Goal: Transaction & Acquisition: Download file/media

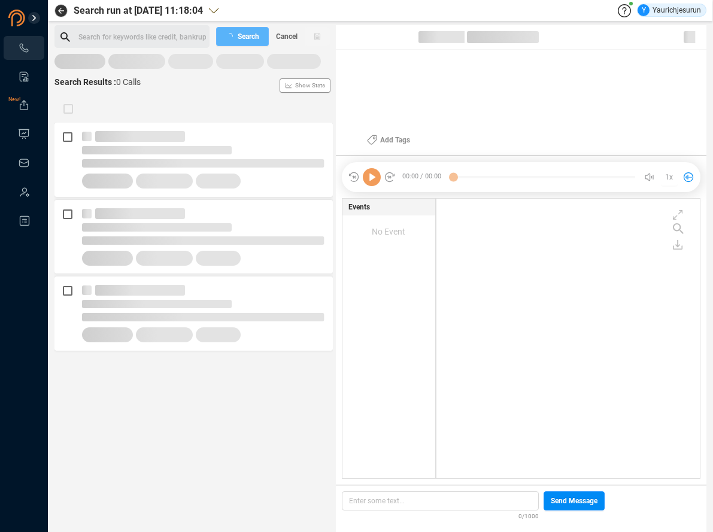
scroll to position [277, 257]
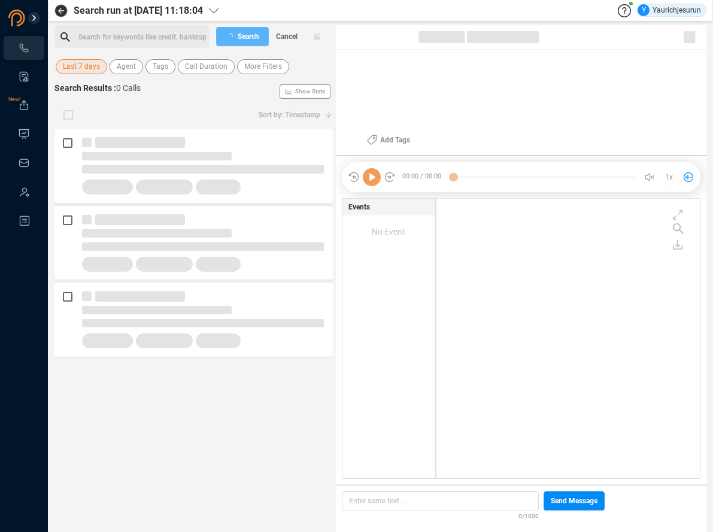
click at [78, 63] on span "Last 7 days" at bounding box center [81, 66] width 37 height 15
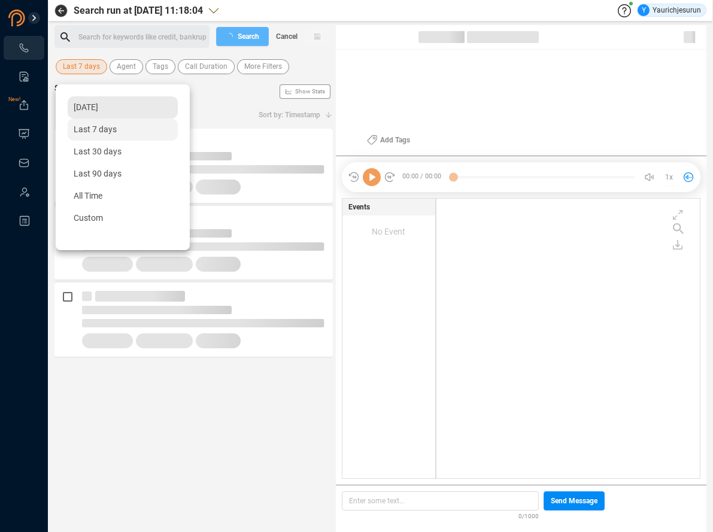
click at [75, 103] on span "[DATE]" at bounding box center [86, 107] width 25 height 10
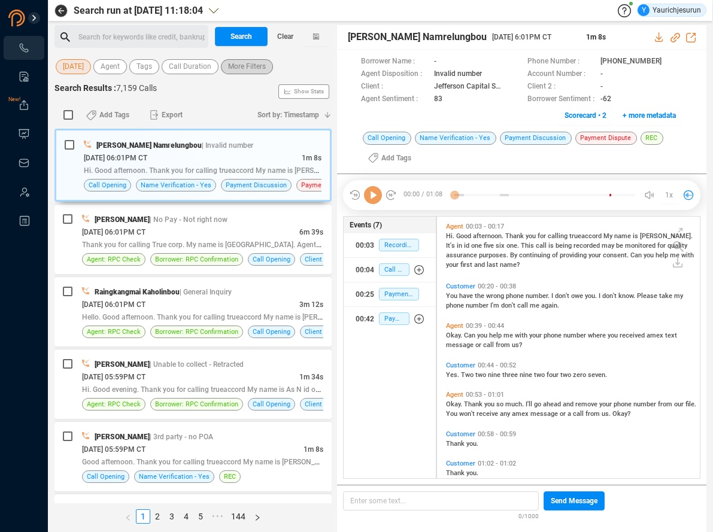
scroll to position [259, 256]
click at [245, 70] on span "More Filters" at bounding box center [247, 66] width 38 height 15
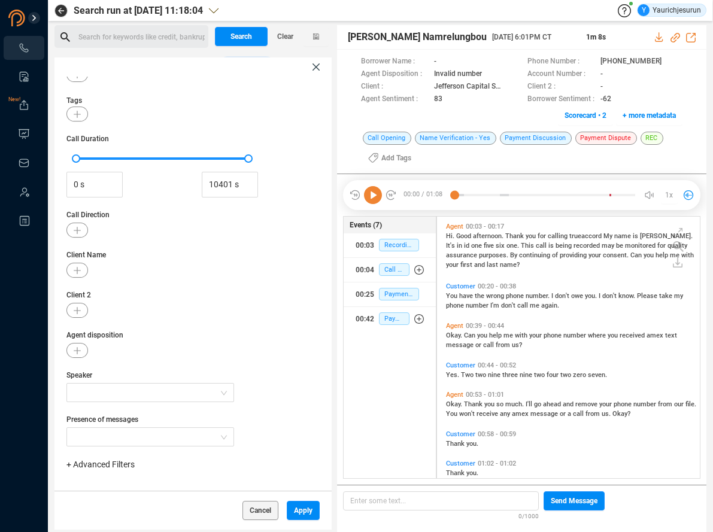
scroll to position [78, 0]
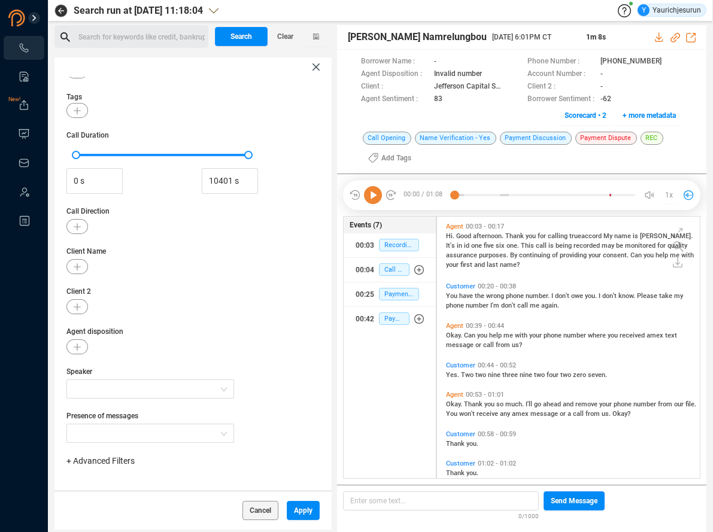
click at [99, 461] on span "+ Advanced Filters" at bounding box center [100, 461] width 68 height 10
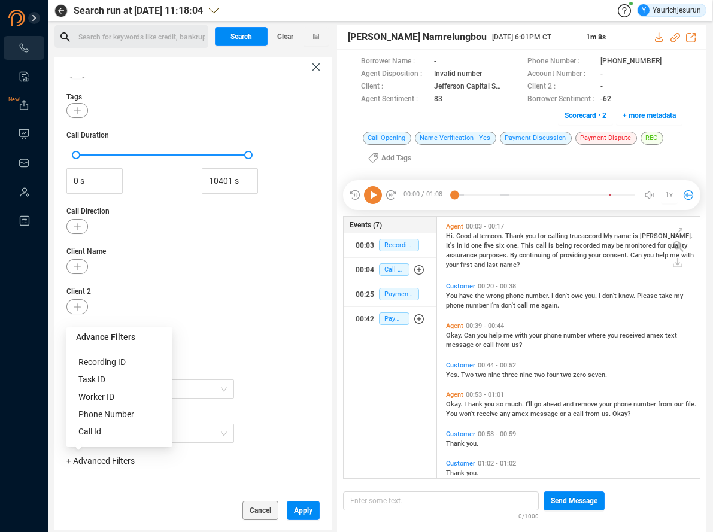
click at [113, 410] on span "Phone Number" at bounding box center [106, 415] width 56 height 10
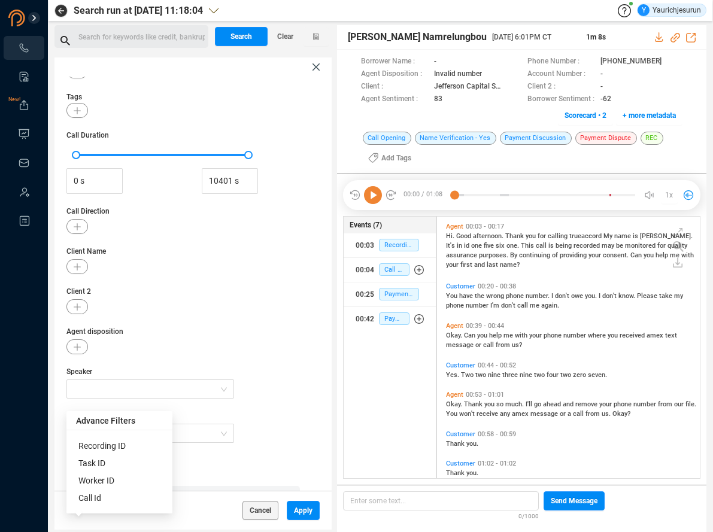
scroll to position [134, 0]
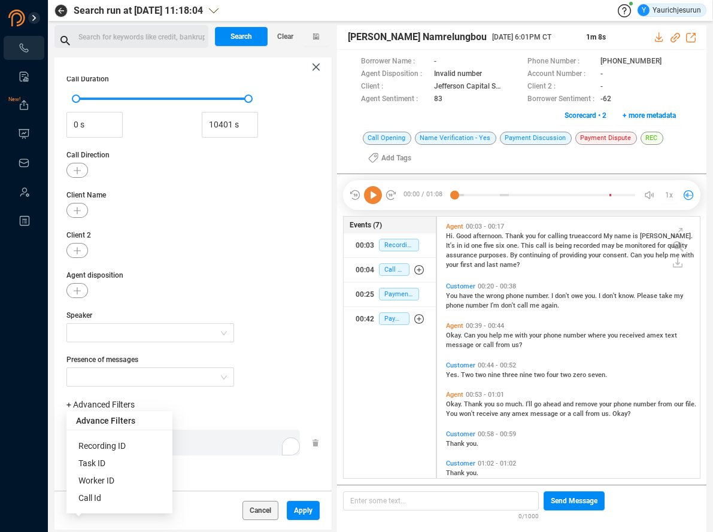
click at [186, 446] on div "Enter a comma separated list ﻿" at bounding box center [186, 443] width 228 height 26
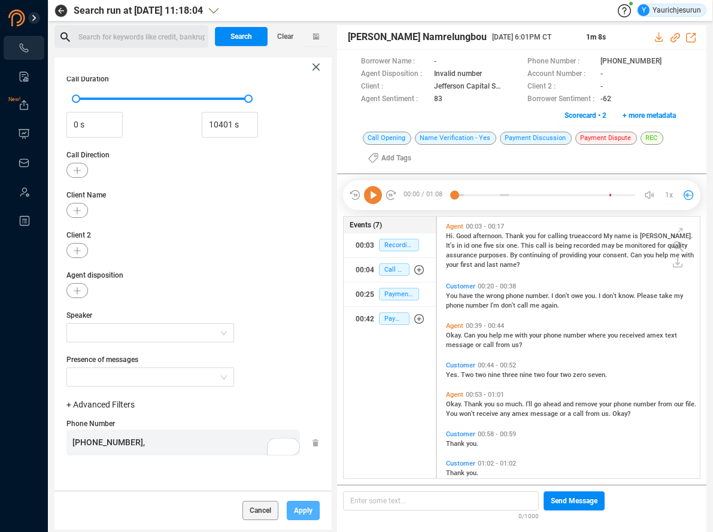
scroll to position [566, 0]
click at [296, 505] on span "Apply" at bounding box center [303, 510] width 19 height 19
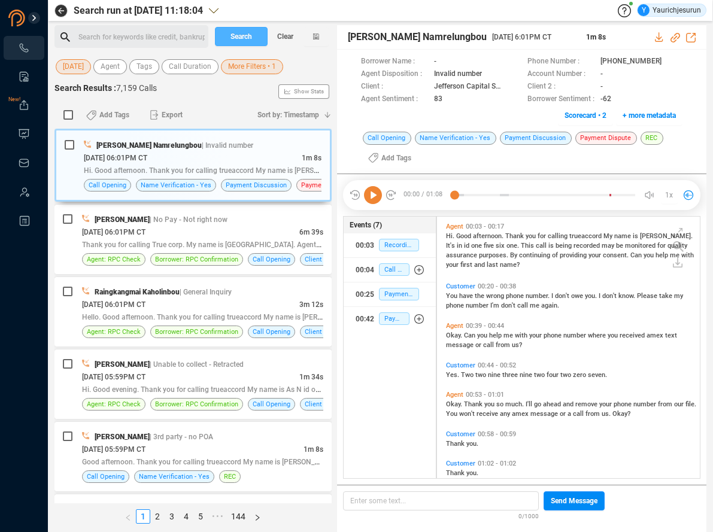
click at [247, 36] on span "Search" at bounding box center [242, 36] width 22 height 19
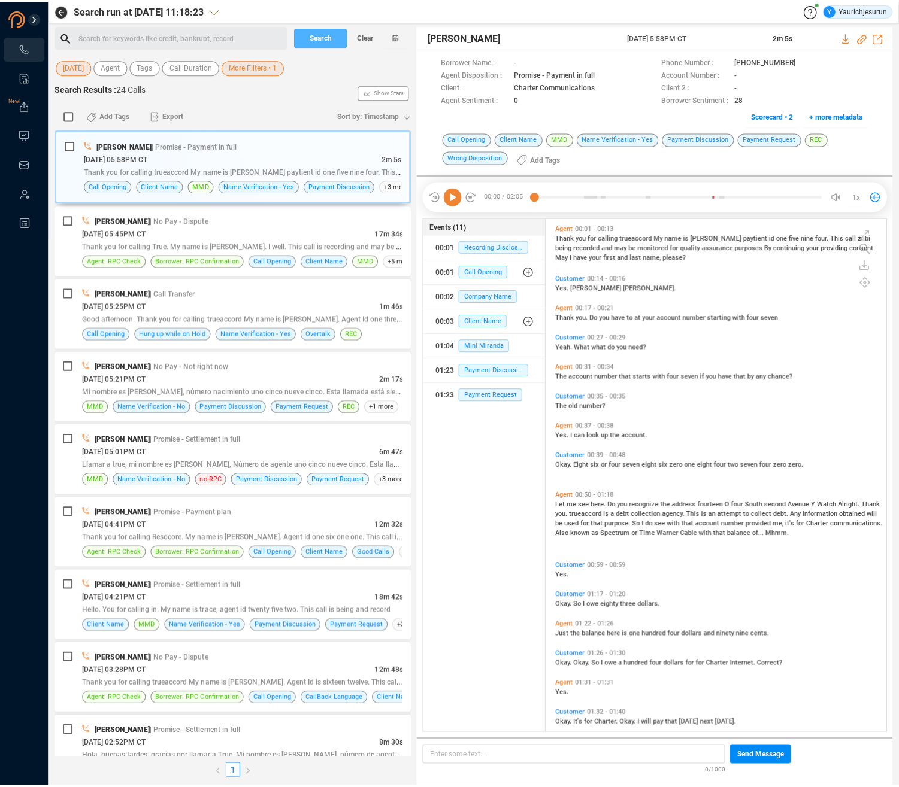
scroll to position [514, 334]
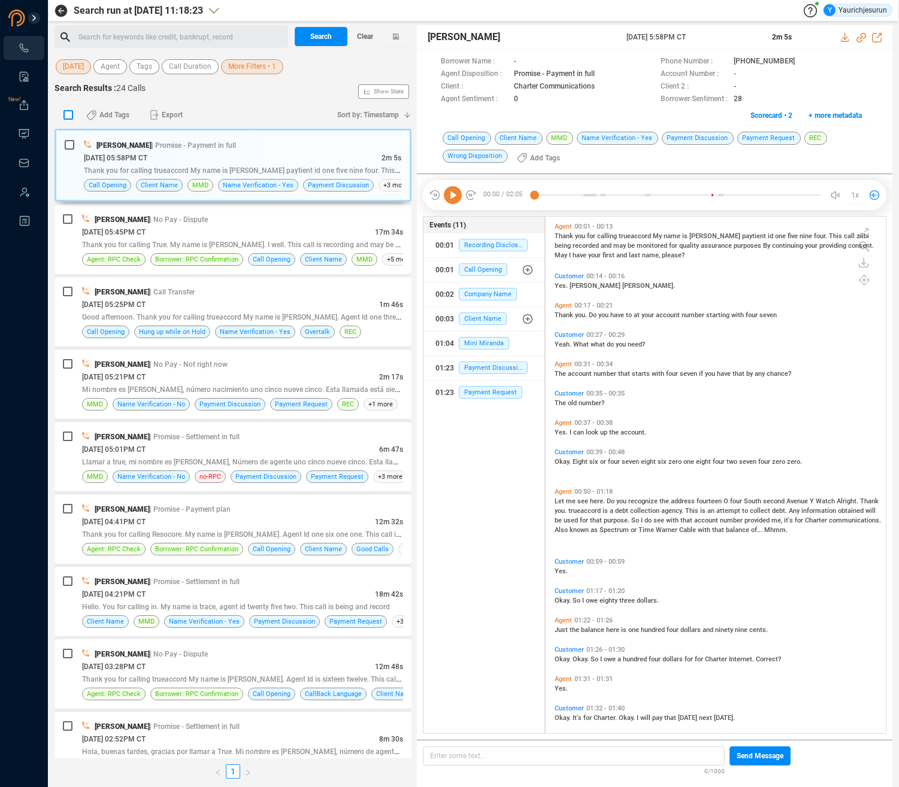
click at [69, 113] on input "checkbox" at bounding box center [68, 115] width 10 height 10
checkbox input "true"
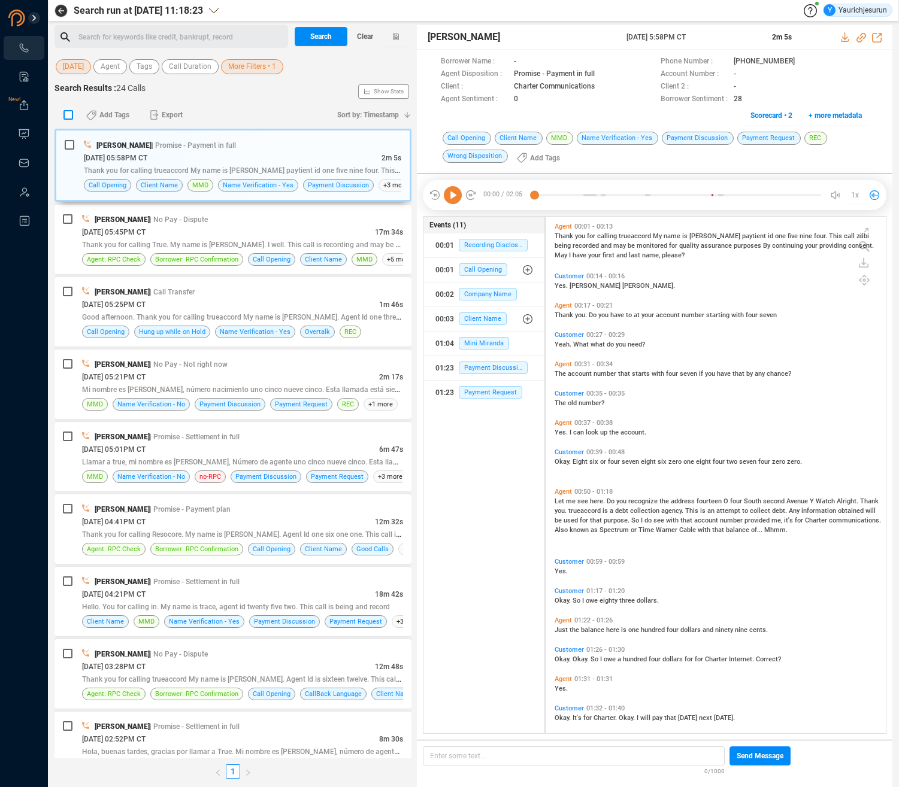
checkbox input "true"
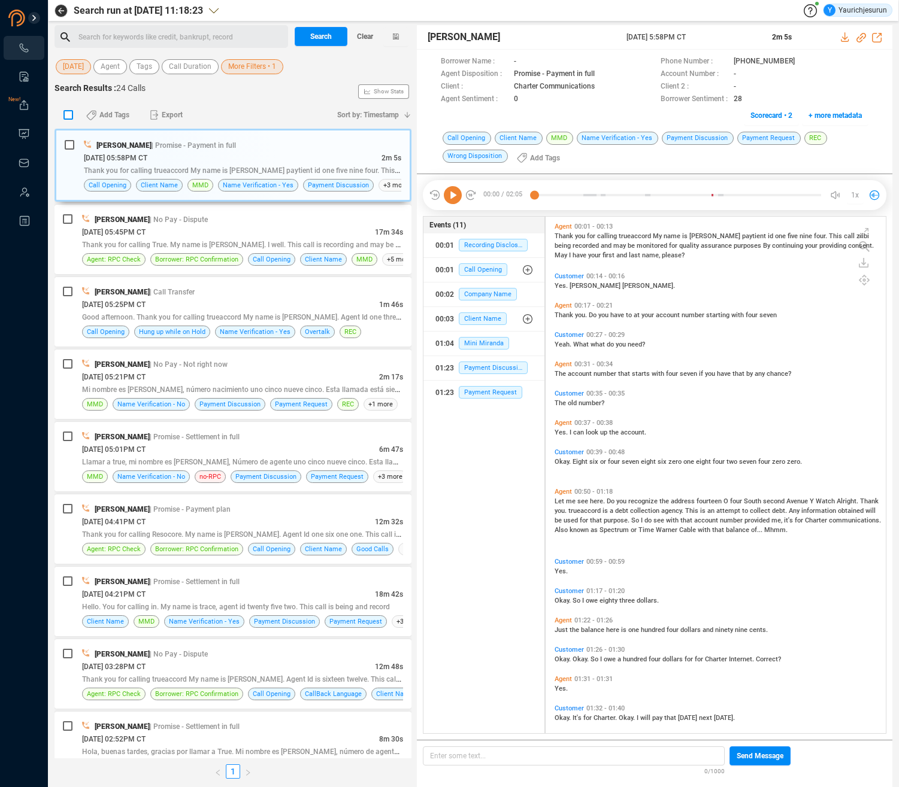
checkbox input "true"
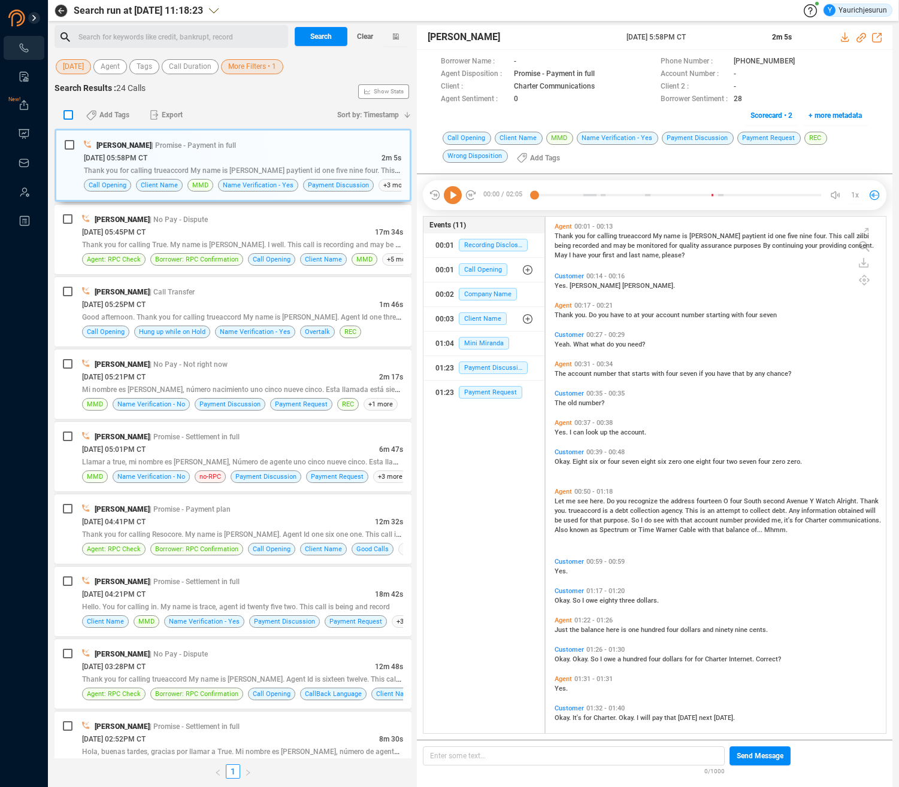
checkbox input "true"
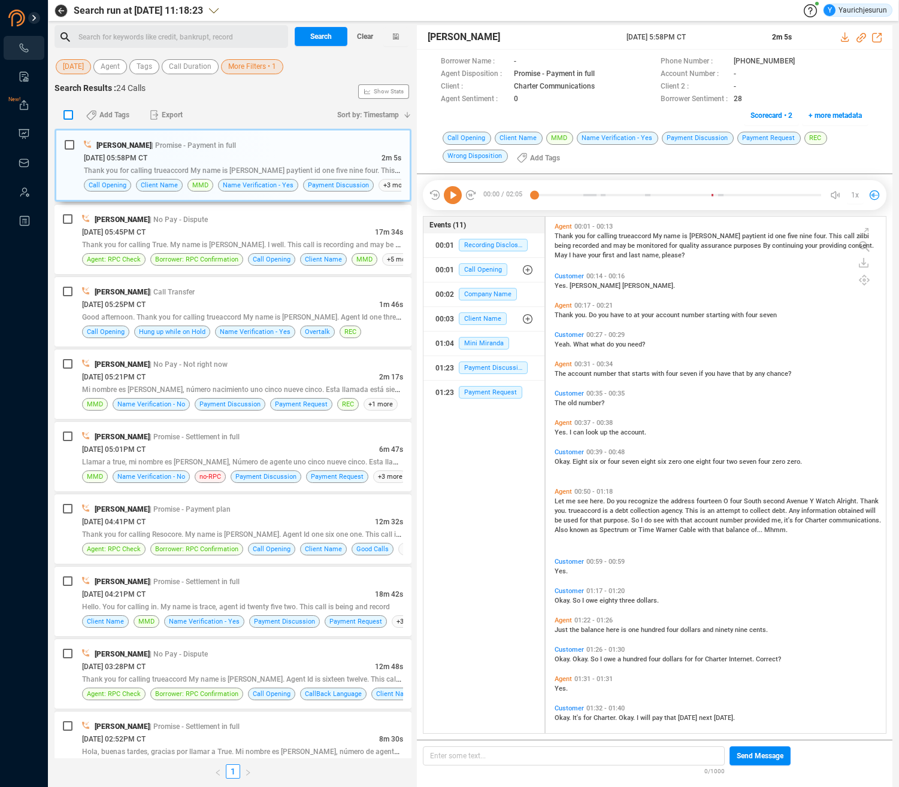
checkbox input "true"
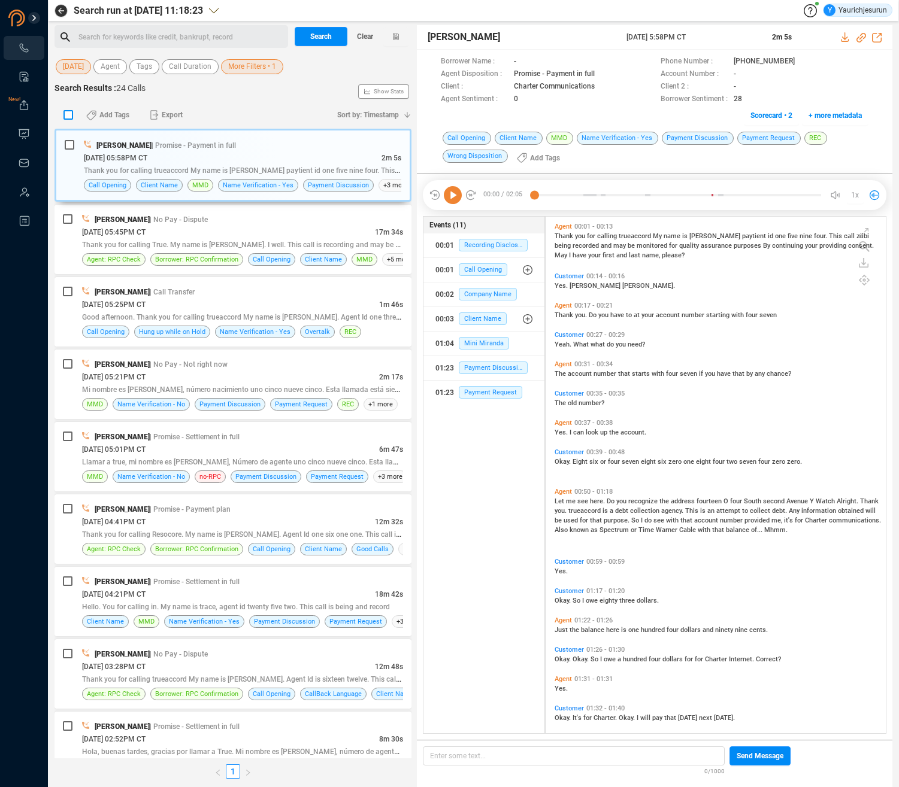
checkbox input "true"
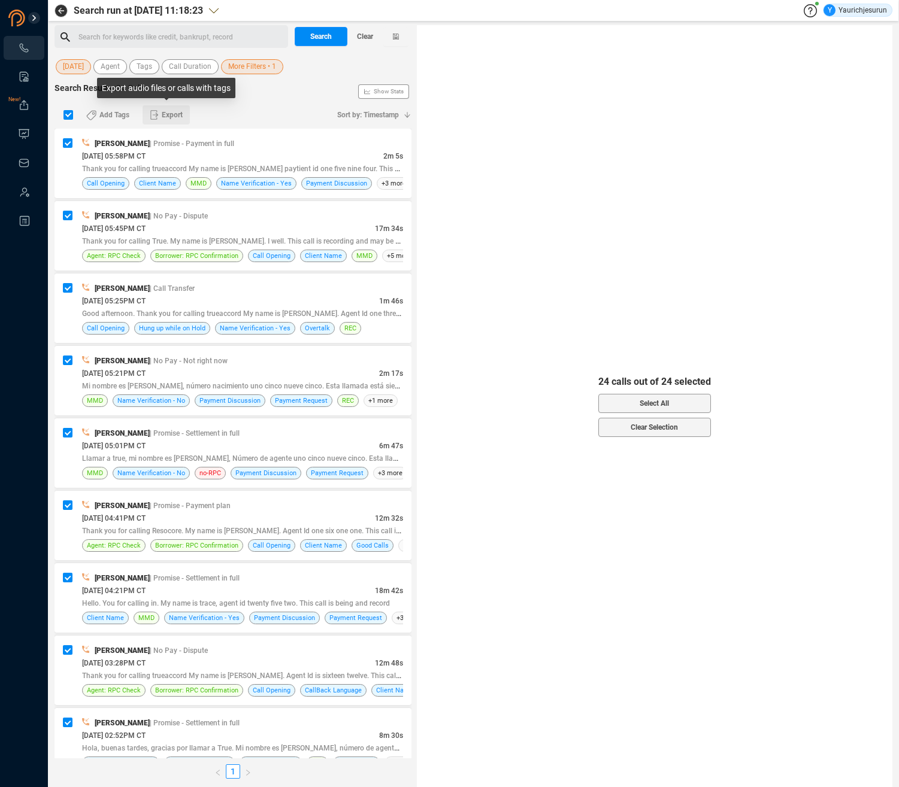
click at [165, 113] on span "Export" at bounding box center [172, 114] width 21 height 19
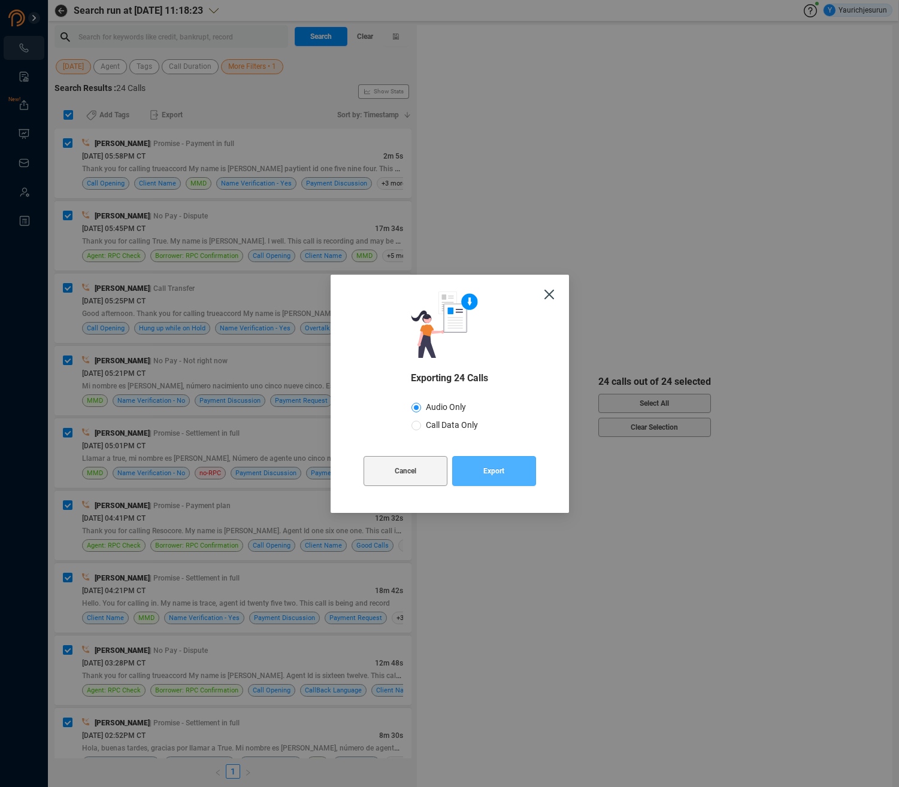
click at [496, 467] on span "Export" at bounding box center [493, 471] width 21 height 30
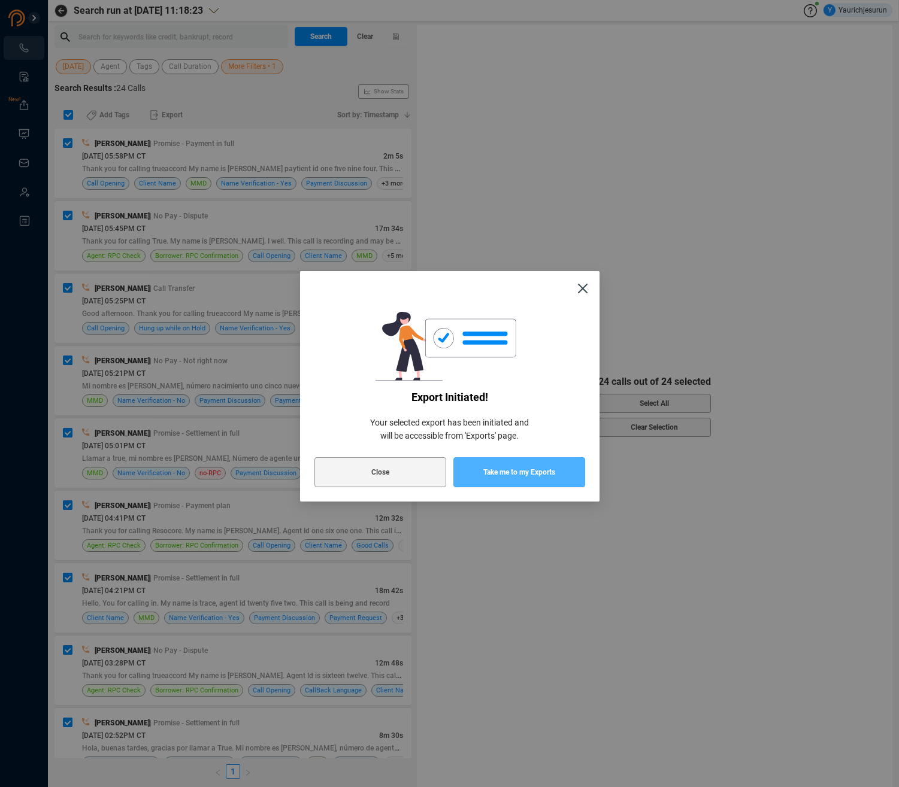
click at [496, 467] on span "Take me to my Exports" at bounding box center [519, 473] width 72 height 30
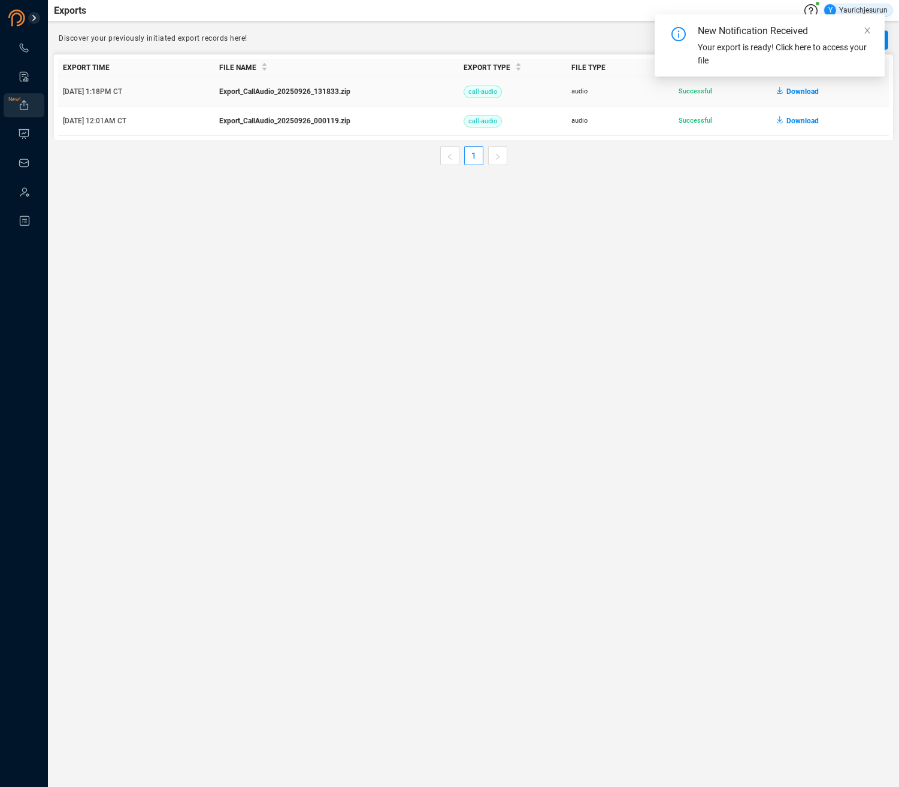
click at [713, 90] on span "Download" at bounding box center [802, 91] width 32 height 19
